Goal: Task Accomplishment & Management: Complete application form

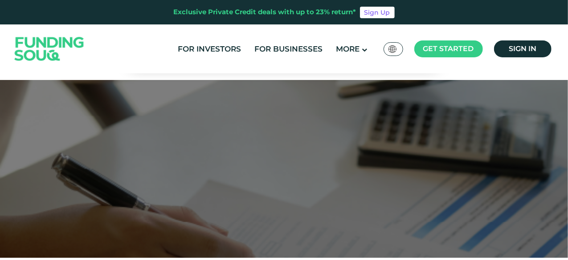
click at [394, 52] on img at bounding box center [392, 49] width 8 height 8
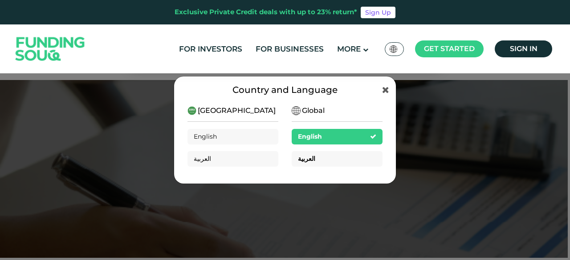
click at [313, 158] on div "العربية" at bounding box center [337, 159] width 91 height 16
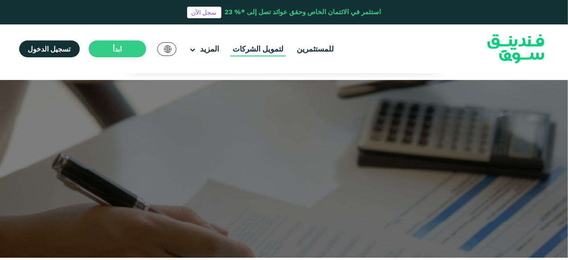
click at [252, 55] on link "لتمويل الشركات" at bounding box center [257, 49] width 55 height 15
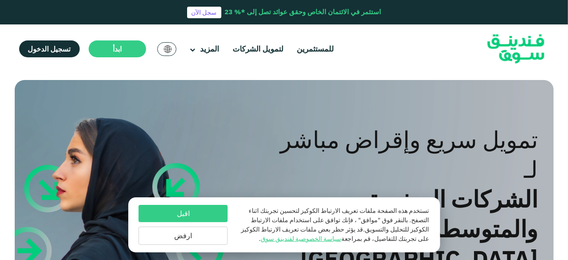
click at [207, 218] on button "اقبل" at bounding box center [182, 213] width 89 height 17
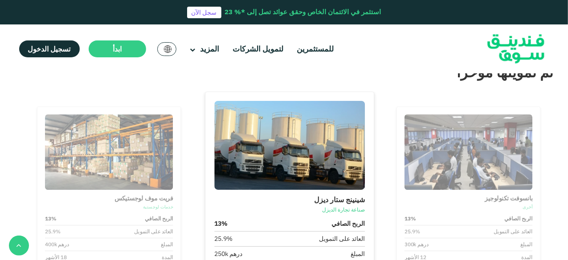
scroll to position [934, 0]
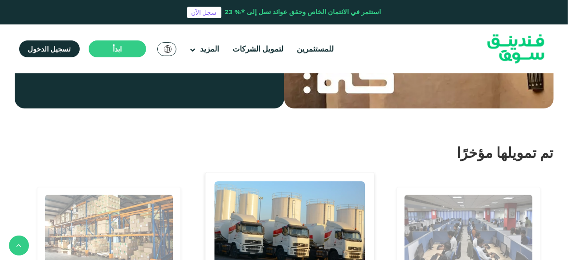
drag, startPoint x: 533, startPoint y: 186, endPoint x: 454, endPoint y: 199, distance: 80.4
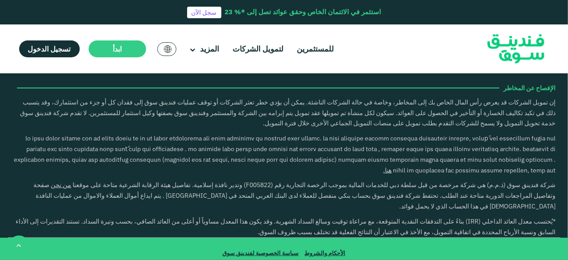
scroll to position [2208, 0]
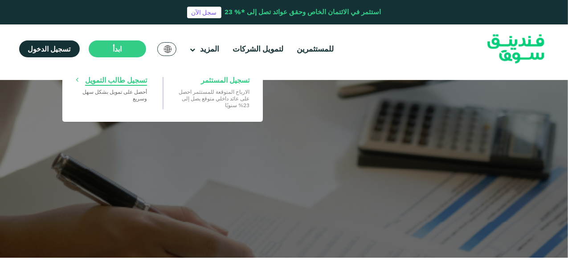
click at [121, 77] on span "تسجيل طالب التمويل" at bounding box center [116, 80] width 62 height 10
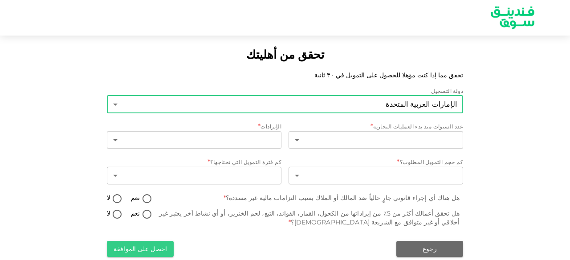
click at [384, 106] on body "تحقق من أهليتك تحقق مما إذا كنت مؤهلا للحصول على التمويل في ٣٠ ثانية دولة التسج…" at bounding box center [285, 130] width 570 height 260
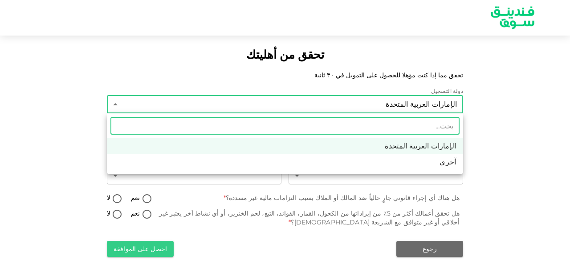
click at [358, 165] on li "آخرى" at bounding box center [285, 162] width 356 height 16
type input "3"
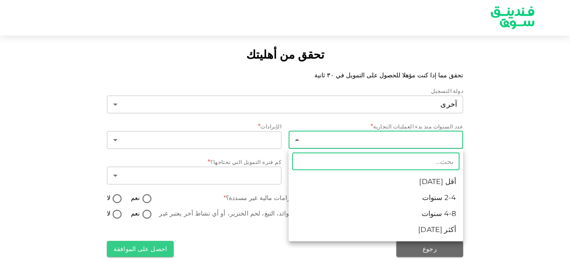
click at [413, 140] on body "تحقق من أهليتك تحقق مما إذا كنت مؤهلا للحصول على التمويل في ٣٠ ثانية دولة التسج…" at bounding box center [285, 130] width 570 height 260
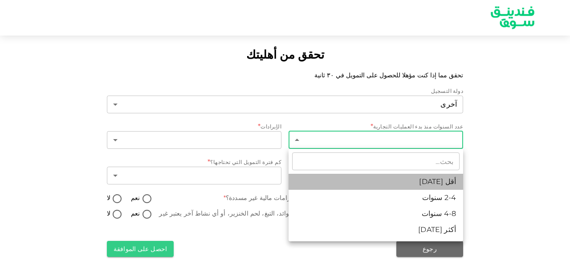
click at [401, 181] on li "أقل [DATE]" at bounding box center [375, 182] width 175 height 16
type input "1"
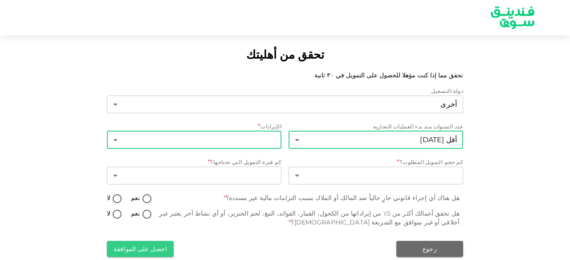
click at [243, 132] on body "تحقق من أهليتك تحقق مما إذا كنت مؤهلا للحصول على التمويل في ٣٠ ثانية دولة التسج…" at bounding box center [285, 130] width 570 height 260
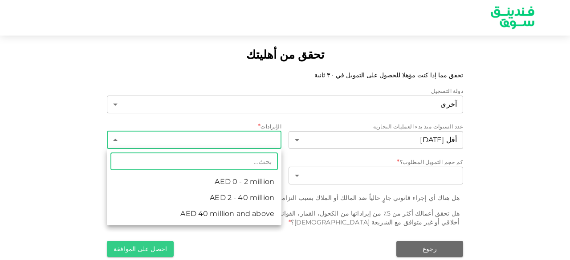
drag, startPoint x: 203, startPoint y: 182, endPoint x: 213, endPoint y: 180, distance: 10.4
click at [203, 182] on li "AED 0 - 2 million" at bounding box center [194, 182] width 175 height 16
type input "1"
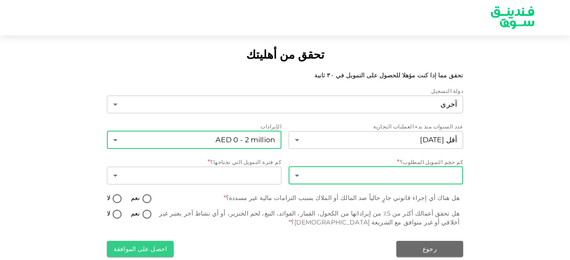
click at [366, 177] on body "تحقق من أهليتك تحقق مما إذا كنت مؤهلا للحصول على التمويل في ٣٠ ثانية دولة التسج…" at bounding box center [285, 130] width 570 height 260
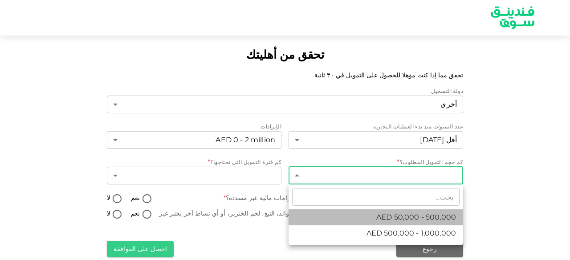
click at [353, 218] on li "AED 50,000 - 500,000" at bounding box center [375, 218] width 175 height 16
type input "1"
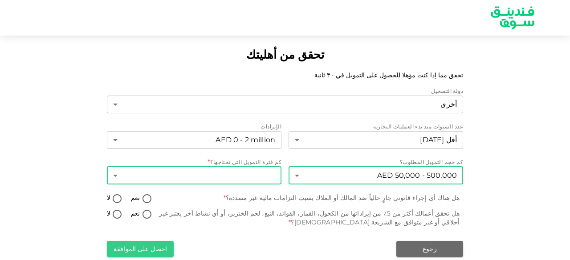
click at [233, 175] on body "تحقق من أهليتك تحقق مما إذا كنت مؤهلا للحصول على التمويل في ٣٠ ثانية دولة التسج…" at bounding box center [285, 130] width 570 height 260
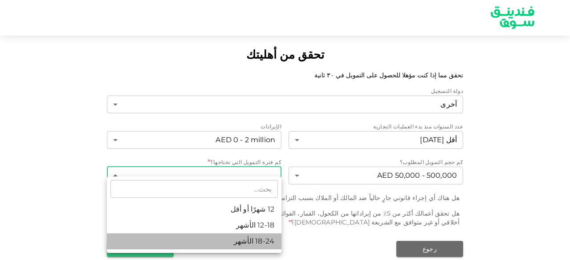
click at [212, 239] on li "18-24 الأشهر" at bounding box center [194, 242] width 175 height 16
type input "3"
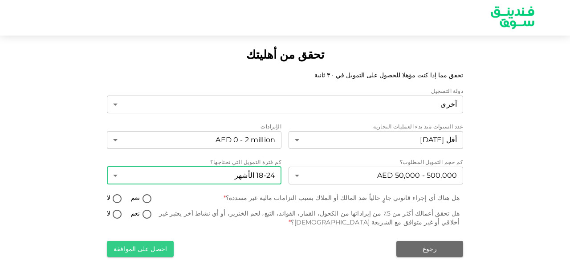
click at [115, 201] on input "لا" at bounding box center [116, 200] width 13 height 12
radio input "true"
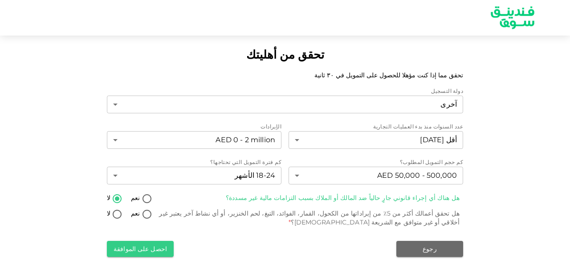
click at [114, 216] on input "لا" at bounding box center [116, 215] width 13 height 12
radio input "true"
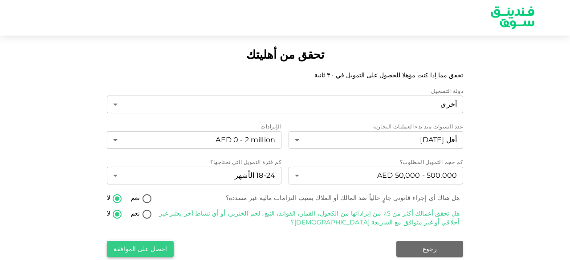
click at [156, 250] on button "احصل على الموافقة" at bounding box center [140, 249] width 67 height 16
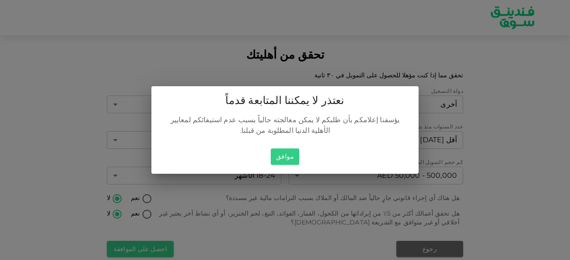
click at [291, 153] on button "موافق" at bounding box center [285, 157] width 28 height 16
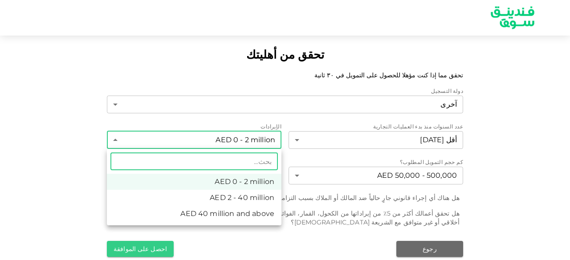
click at [257, 140] on body "تحقق من أهليتك تحقق مما إذا كنت مؤهلا للحصول على التمويل في ٣٠ ثانية دولة التسج…" at bounding box center [285, 130] width 570 height 260
click at [257, 140] on div at bounding box center [285, 130] width 570 height 260
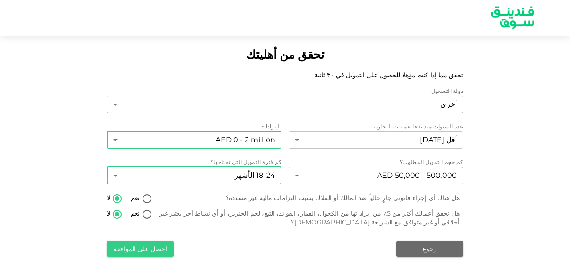
click at [264, 178] on body "تحقق من أهليتك تحقق مما إذا كنت مؤهلا للحصول على التمويل في ٣٠ ثانية دولة التسج…" at bounding box center [285, 130] width 570 height 260
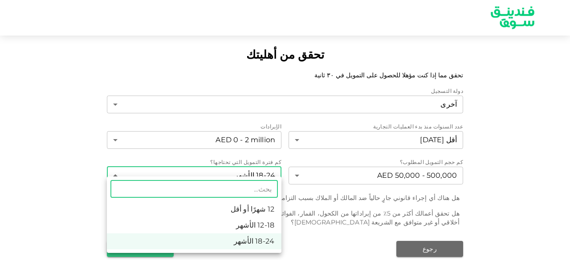
click at [243, 208] on li "12 شهرًا أو أقل" at bounding box center [194, 210] width 175 height 16
type input "1"
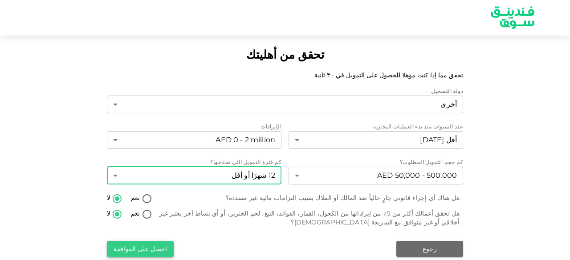
click at [158, 252] on button "احصل على الموافقة" at bounding box center [140, 249] width 67 height 16
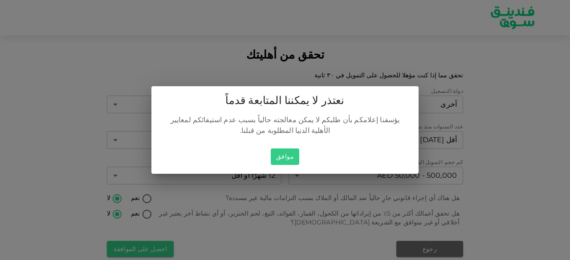
click at [285, 159] on button "موافق" at bounding box center [285, 157] width 28 height 16
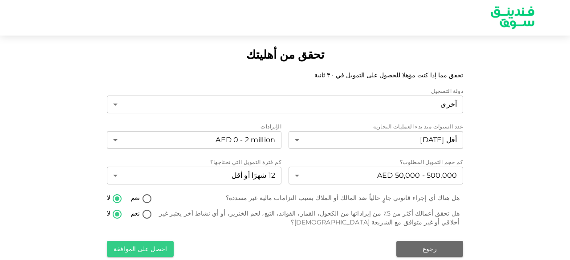
click at [141, 212] on input "نعم" at bounding box center [146, 215] width 13 height 12
radio input "true"
click at [146, 192] on div "دولة التسجيل آخرى 3 ​ عدد السنوات منذ بدء العمليات التجارية أقل [DATE] 1 ​ الإي…" at bounding box center [285, 172] width 356 height 171
drag, startPoint x: 143, startPoint y: 195, endPoint x: 144, endPoint y: 223, distance: 29.0
click at [144, 195] on input "نعم" at bounding box center [146, 200] width 13 height 12
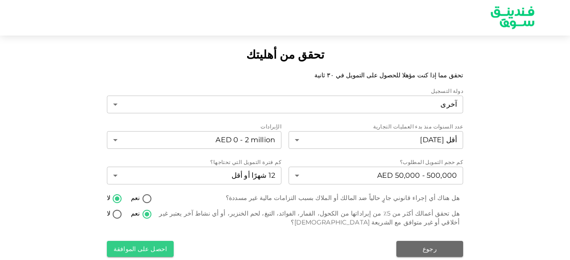
radio input "true"
click at [153, 249] on button "احصل على الموافقة" at bounding box center [140, 249] width 67 height 16
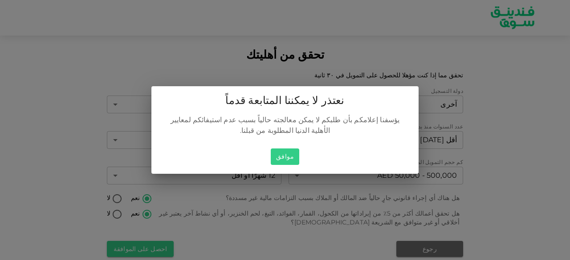
click at [288, 156] on button "موافق" at bounding box center [285, 157] width 28 height 16
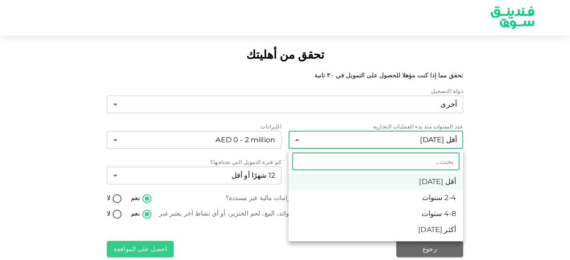
click at [366, 142] on body "تحقق من أهليتك تحقق مما إذا كنت مؤهلا للحصول على التمويل في ٣٠ ثانية دولة التسج…" at bounding box center [285, 130] width 570 height 260
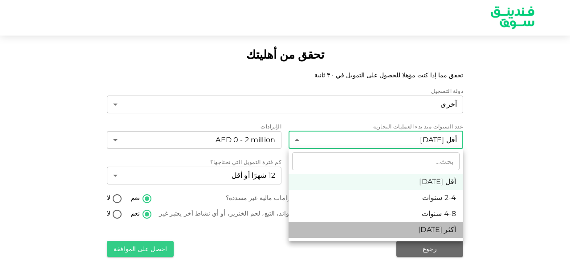
click at [354, 226] on li "أكثر [DATE]" at bounding box center [375, 230] width 175 height 16
type input "4"
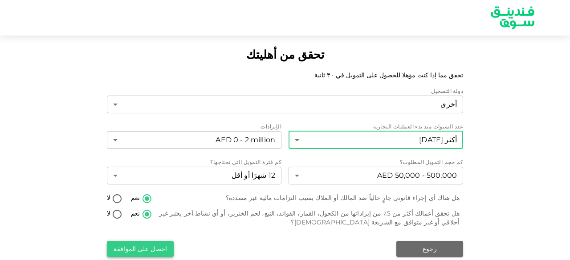
click at [146, 244] on button "احصل على الموافقة" at bounding box center [140, 249] width 67 height 16
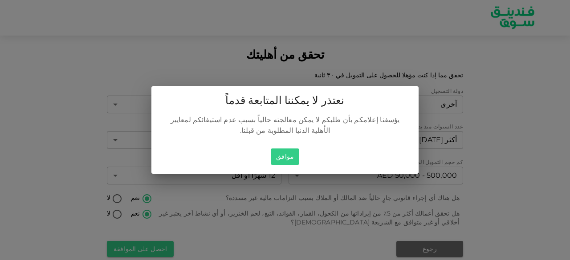
click at [283, 157] on button "موافق" at bounding box center [285, 157] width 28 height 16
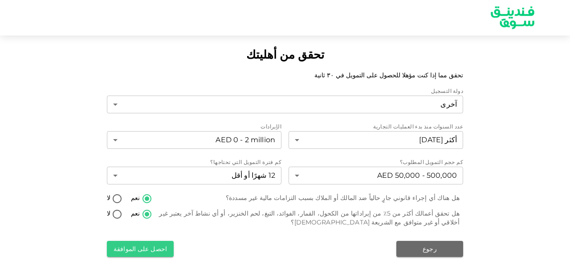
click at [118, 217] on input "لا" at bounding box center [116, 215] width 13 height 12
radio input "true"
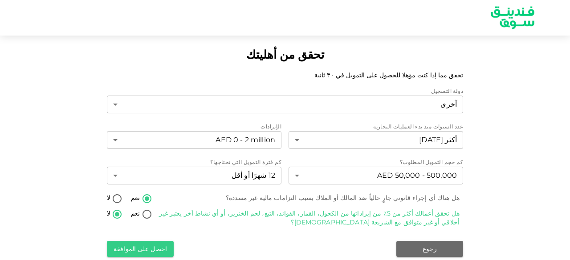
click at [120, 192] on div "دولة التسجيل آخرى 3 ​ عدد السنوات منذ بدء العمليات التجارية أكثر [DATE] 4 ​ الإ…" at bounding box center [285, 172] width 356 height 171
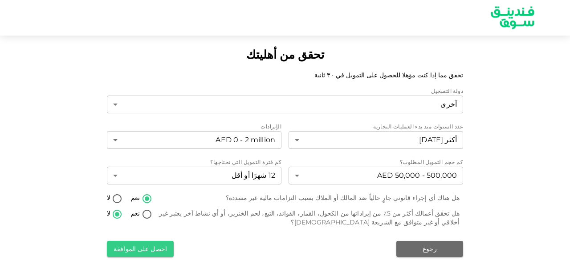
click at [120, 201] on input "لا" at bounding box center [116, 200] width 13 height 12
radio input "true"
click at [134, 247] on button "احصل على الموافقة" at bounding box center [140, 249] width 67 height 16
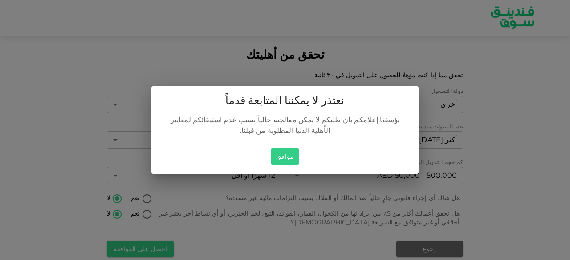
click at [280, 157] on button "موافق" at bounding box center [285, 157] width 28 height 16
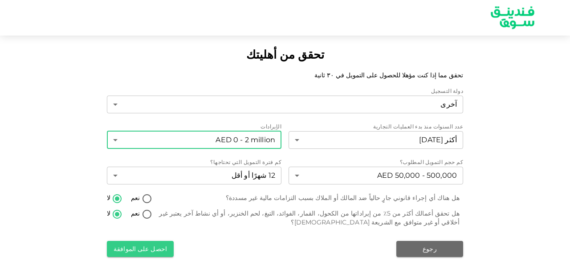
click at [260, 144] on body "تحقق من أهليتك تحقق مما إذا كنت مؤهلا للحصول على التمويل في ٣٠ ثانية دولة التسج…" at bounding box center [285, 130] width 570 height 260
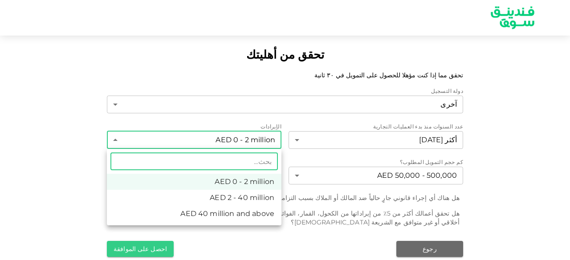
click at [242, 199] on li "AED 2 - 40 million" at bounding box center [194, 198] width 175 height 16
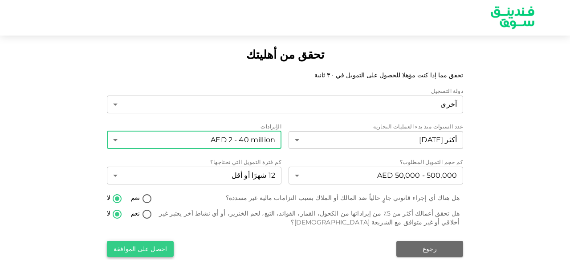
click at [157, 244] on button "احصل على الموافقة" at bounding box center [140, 249] width 67 height 16
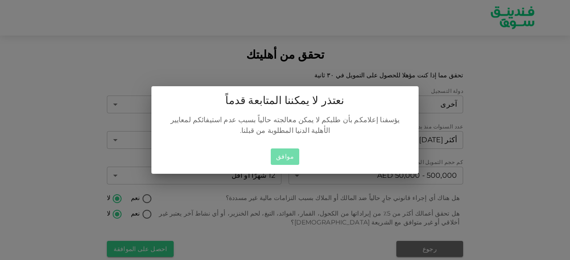
click at [288, 155] on button "موافق" at bounding box center [285, 157] width 28 height 16
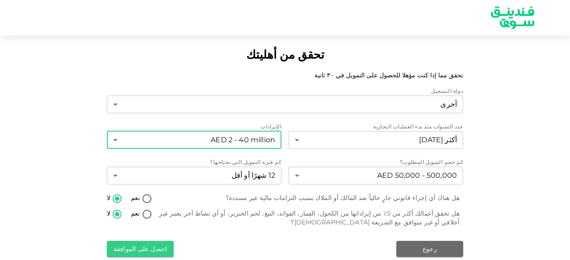
click at [248, 133] on body "تحقق من أهليتك تحقق مما إذا كنت مؤهلا للحصول على التمويل في ٣٠ ثانية دولة التسج…" at bounding box center [285, 130] width 570 height 260
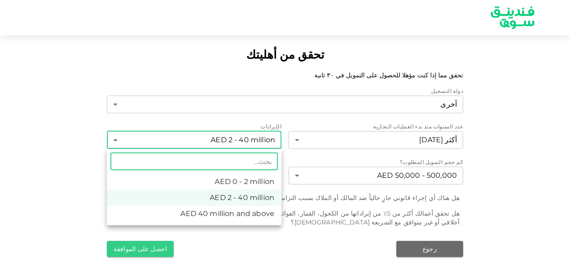
click at [222, 214] on li "AED 40 million and above" at bounding box center [194, 214] width 175 height 16
type input "3"
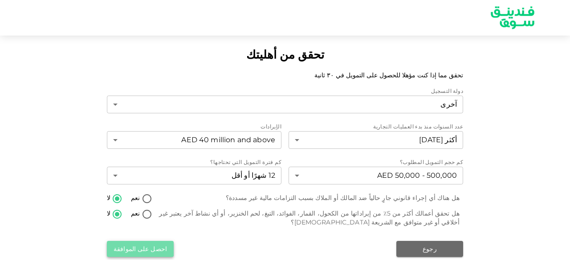
click at [150, 252] on button "احصل على الموافقة" at bounding box center [140, 249] width 67 height 16
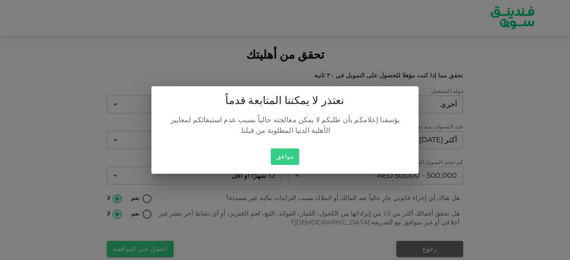
click at [293, 158] on button "موافق" at bounding box center [285, 157] width 28 height 16
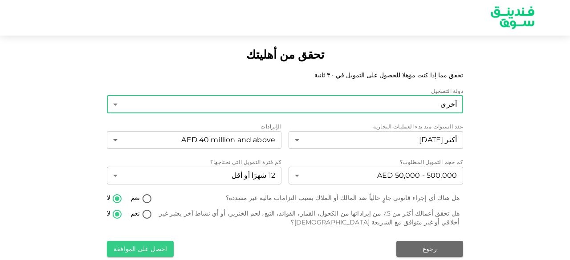
click at [370, 116] on div "دولة التسجيل آخرى 3 ​ عدد السنوات منذ بدء العمليات التجارية أكثر [DATE] 4 ​ الإ…" at bounding box center [285, 172] width 356 height 171
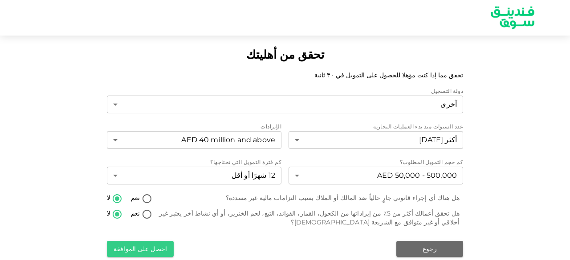
click at [383, 95] on div "دولة التسجيل" at bounding box center [285, 91] width 356 height 9
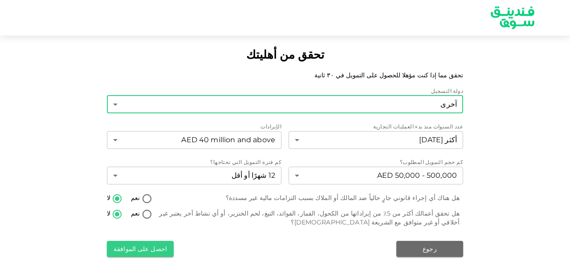
click at [384, 105] on body "تحقق من أهليتك تحقق مما إذا كنت مؤهلا للحصول على التمويل في ٣٠ ثانية دولة التسج…" at bounding box center [285, 130] width 570 height 260
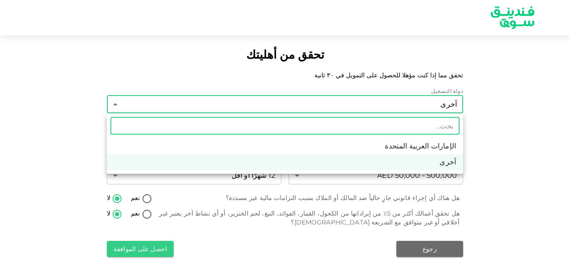
click at [379, 147] on li "الإمارات العربية المتحدة" at bounding box center [285, 146] width 356 height 16
type input "1"
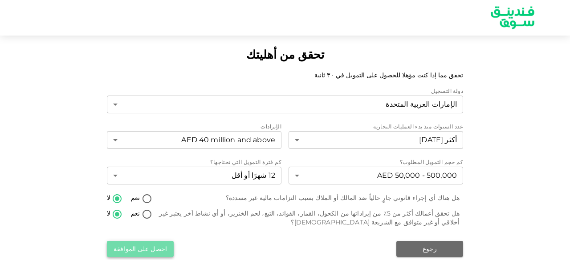
click at [164, 241] on button "احصل على الموافقة" at bounding box center [140, 249] width 67 height 16
